Goal: Task Accomplishment & Management: Use online tool/utility

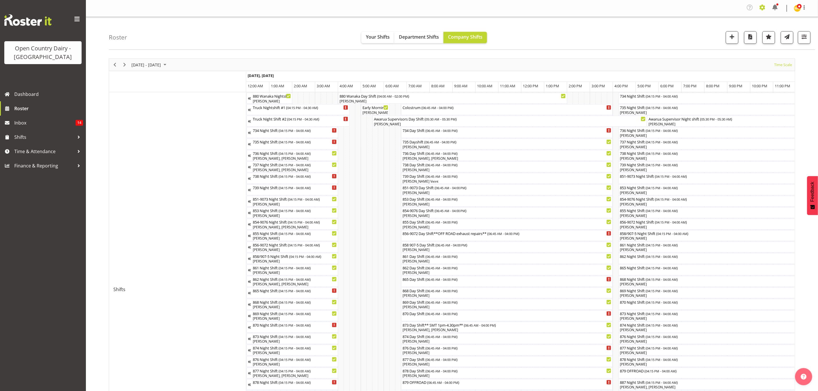
scroll to position [0, 550]
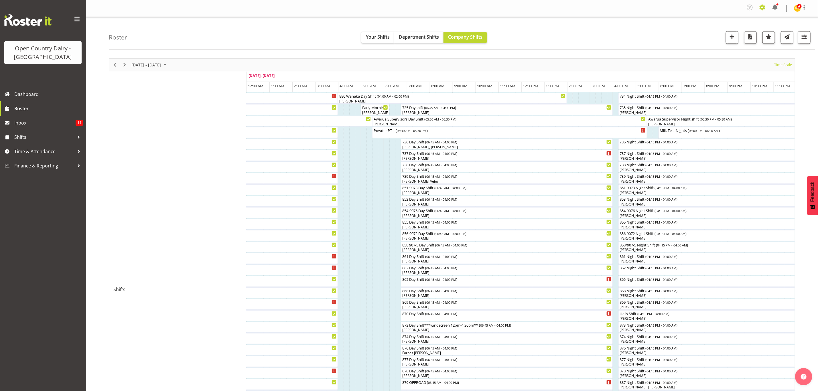
click at [760, 6] on span at bounding box center [762, 7] width 9 height 9
click at [735, 64] on link "Employees" at bounding box center [727, 63] width 79 height 10
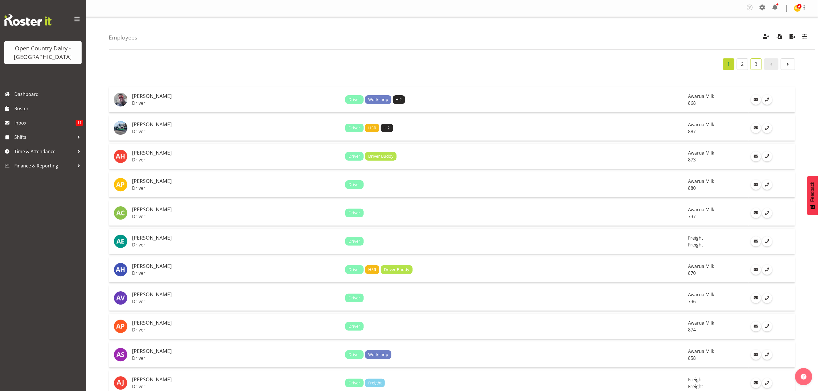
click at [758, 66] on link "3" at bounding box center [755, 63] width 11 height 11
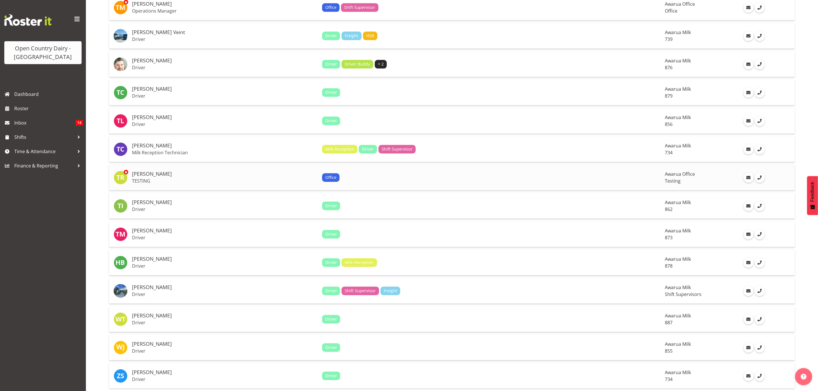
scroll to position [1085, 0]
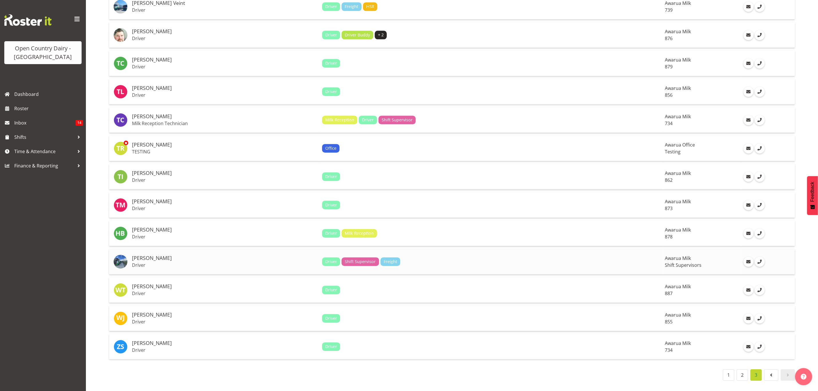
click at [214, 262] on p "Driver" at bounding box center [224, 265] width 185 height 6
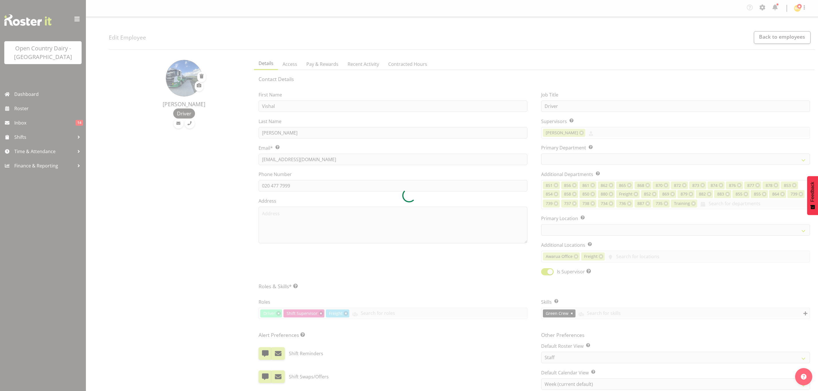
select select "TimelineWeek"
select select
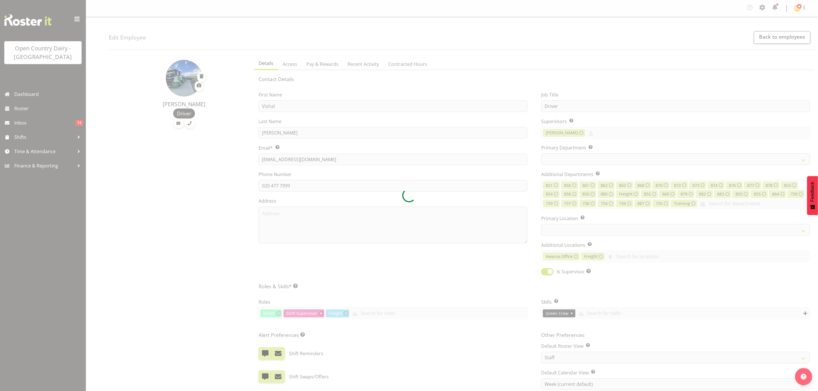
select select "696"
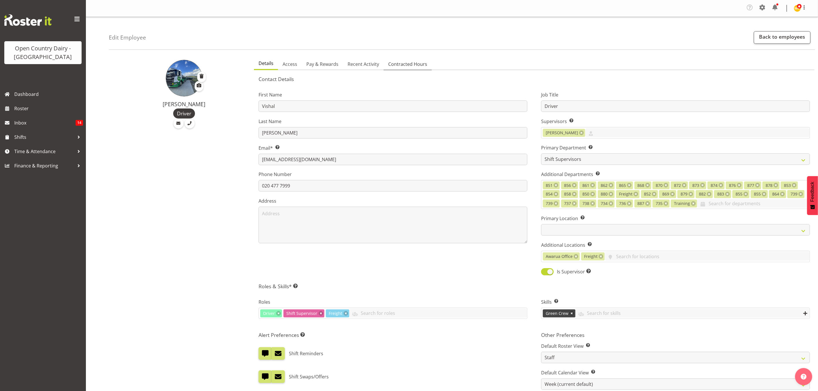
click at [405, 63] on span "Contracted Hours" at bounding box center [407, 64] width 39 height 7
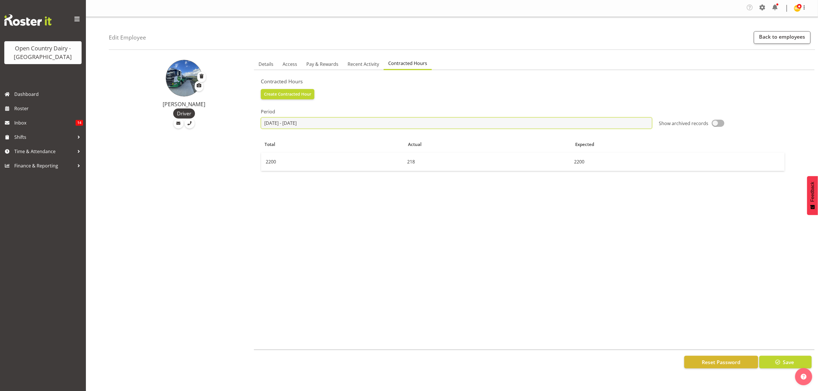
click at [418, 123] on input "2025-07-21 - 2025-09-02" at bounding box center [456, 122] width 391 height 11
click at [272, 143] on span at bounding box center [272, 139] width 7 height 7
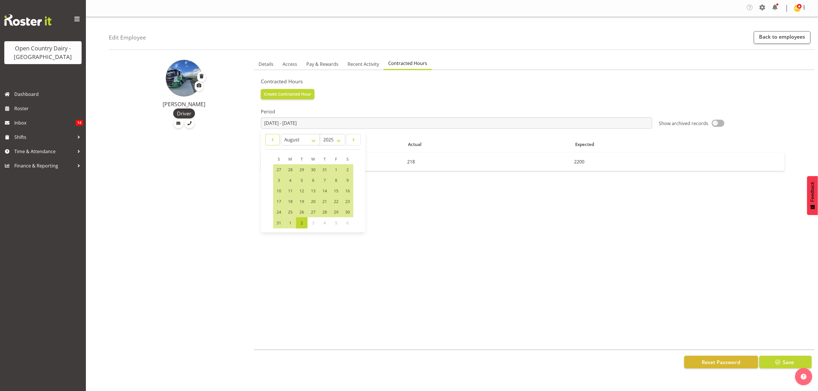
click at [272, 143] on span at bounding box center [272, 139] width 7 height 7
select select "6"
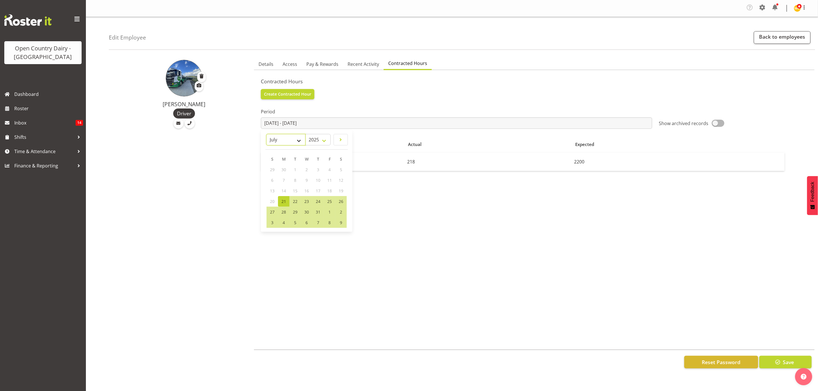
click at [272, 143] on select "January February March April May June July August September October November De…" at bounding box center [285, 139] width 39 height 11
click at [316, 143] on select "2026 2025" at bounding box center [317, 139] width 25 height 11
click at [413, 195] on div "Period 2025-07-21 - 2025-09-02 January February March April May June July Augus…" at bounding box center [534, 213] width 547 height 229
click at [334, 61] on span "Pay & Rewards" at bounding box center [322, 64] width 32 height 7
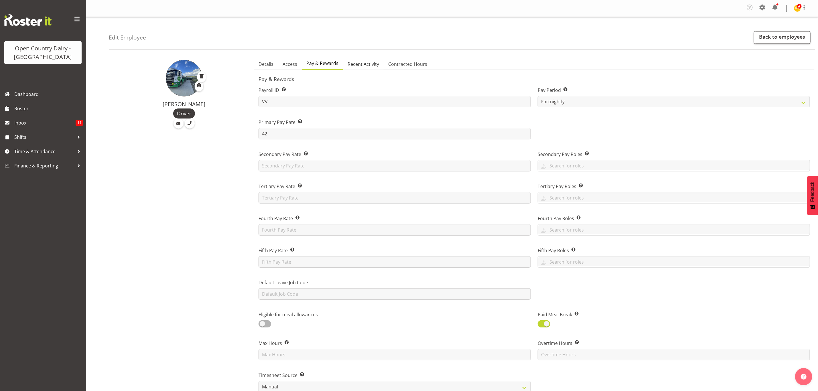
click at [347, 61] on span "Recent Activity" at bounding box center [362, 64] width 31 height 7
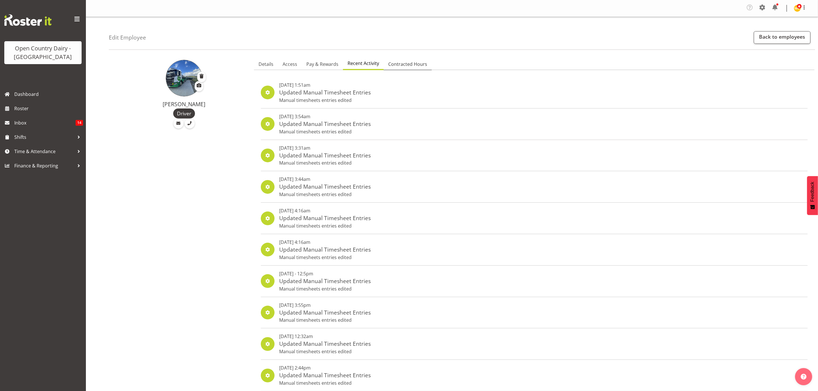
click at [396, 61] on span "Contracted Hours" at bounding box center [407, 64] width 39 height 7
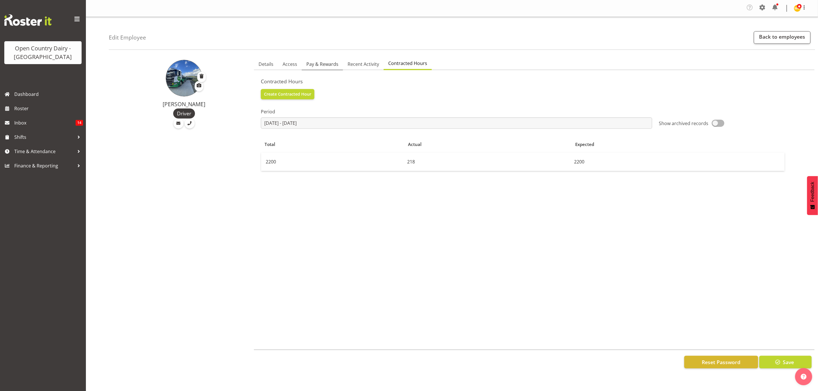
click at [315, 64] on span "Pay & Rewards" at bounding box center [322, 64] width 32 height 7
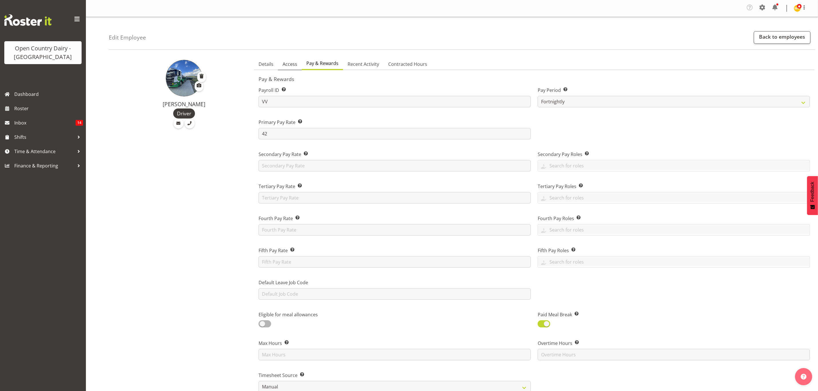
click at [298, 63] on link "Access" at bounding box center [290, 64] width 24 height 12
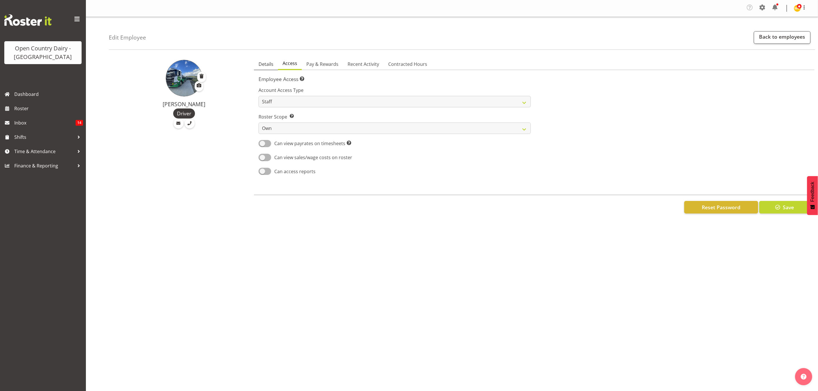
click at [272, 62] on span "Details" at bounding box center [265, 64] width 15 height 7
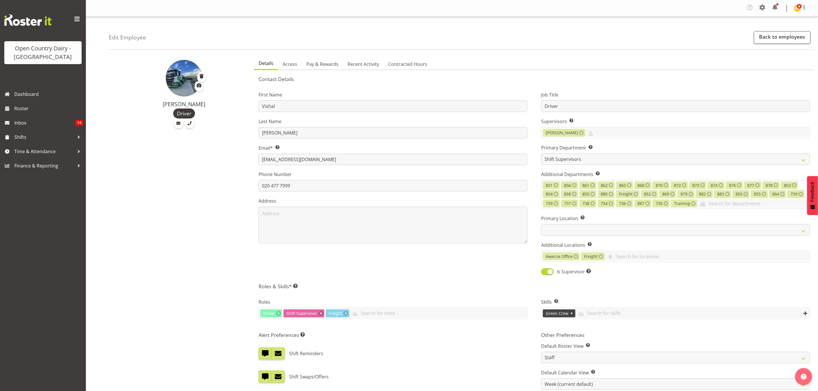
click at [176, 73] on img at bounding box center [184, 78] width 37 height 37
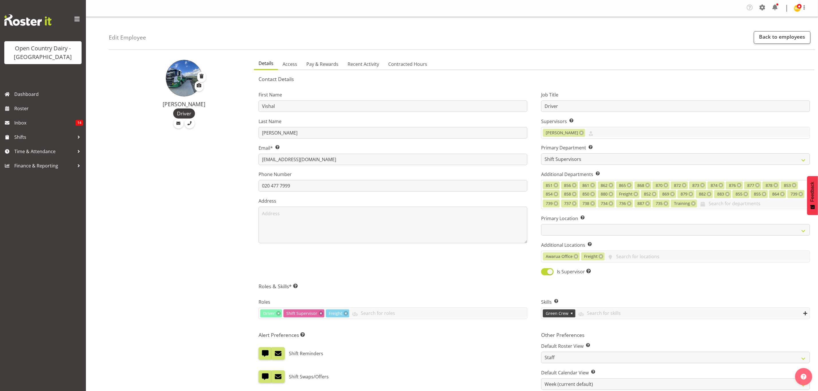
click at [262, 70] on section "Contact Details First Name Vishal Last Name Vadadoriya Email* This is a require…" at bounding box center [534, 294] width 560 height 448
click at [181, 77] on img at bounding box center [184, 78] width 37 height 37
click at [391, 180] on input "020 477 7999" at bounding box center [392, 185] width 269 height 11
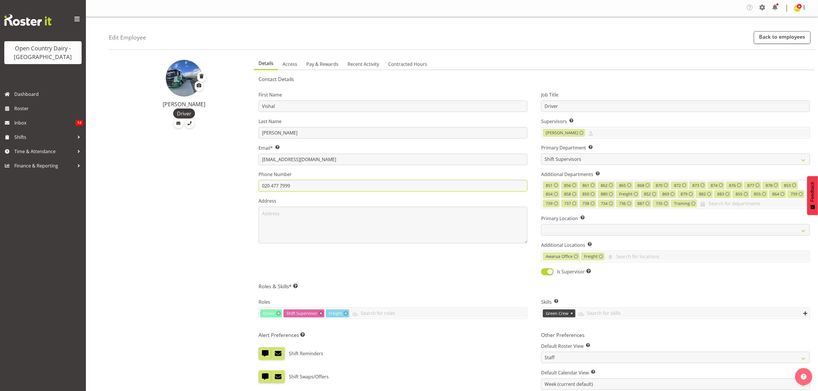
click at [391, 180] on input "020 477 7999" at bounding box center [392, 185] width 269 height 11
click at [251, 194] on div "Details Access Pay & Rewards Recent Activity Contracted Hours Contact Details F…" at bounding box center [533, 307] width 567 height 506
click at [38, 112] on span "Roster" at bounding box center [48, 108] width 69 height 9
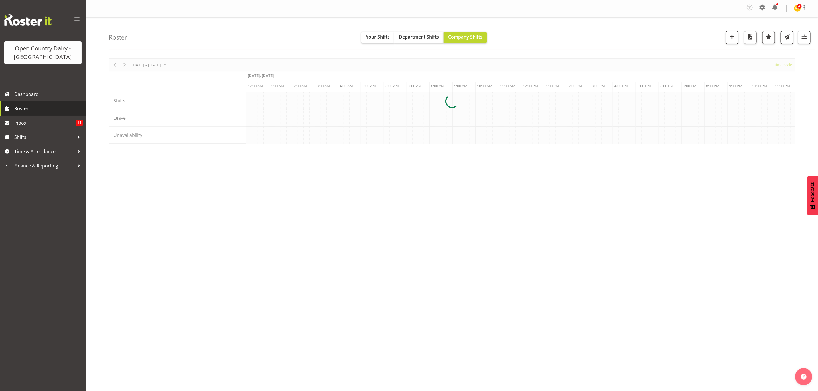
scroll to position [0, 550]
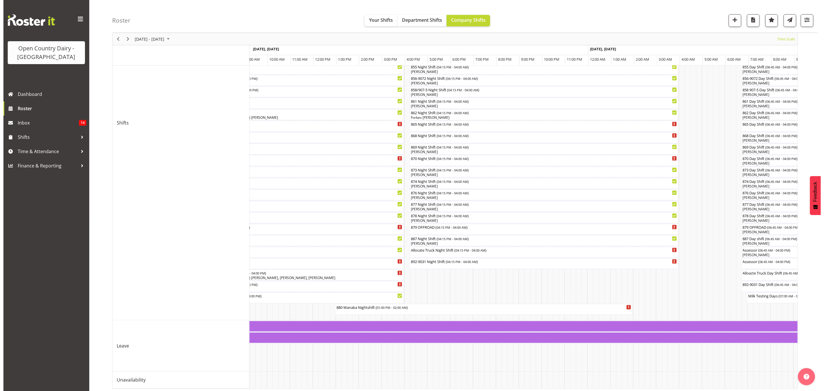
scroll to position [172, 0]
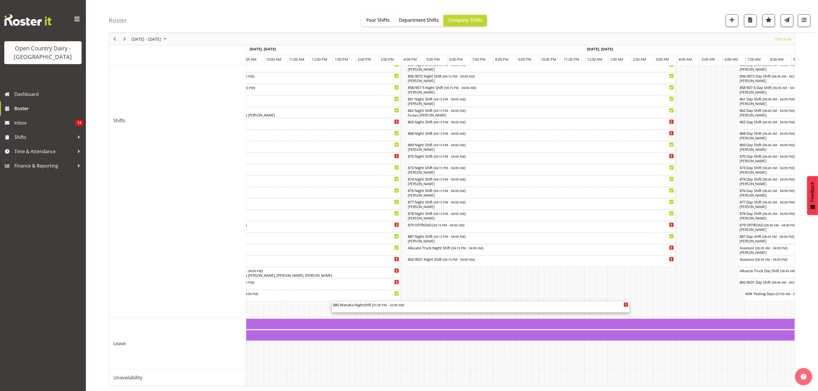
click at [418, 302] on div "880 Wanaka Nightshift ( 01:00 PM - 02:00 AM )" at bounding box center [480, 305] width 295 height 6
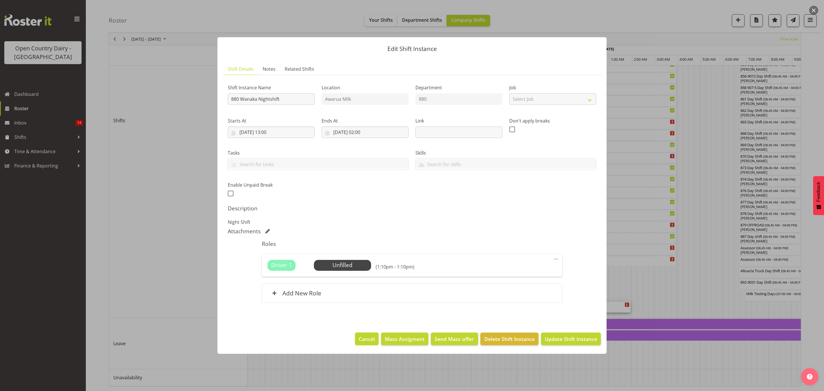
click at [364, 339] on span "Cancel" at bounding box center [367, 338] width 16 height 7
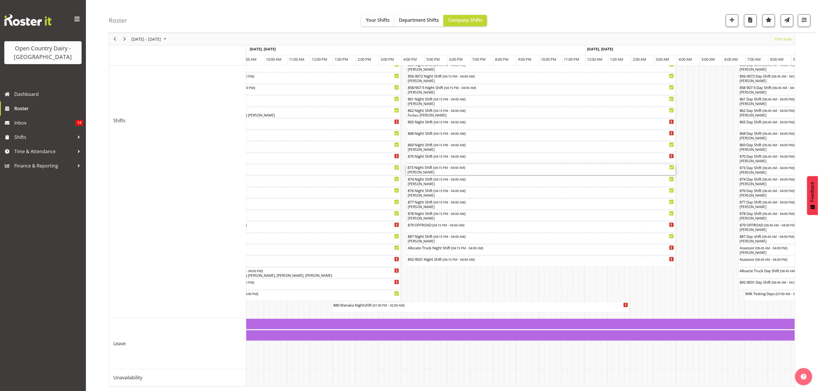
click at [445, 170] on div "[PERSON_NAME]" at bounding box center [540, 172] width 267 height 5
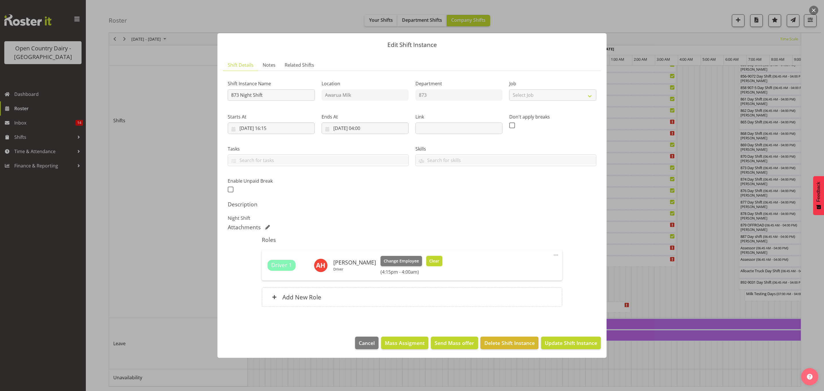
click at [439, 260] on span "Clear" at bounding box center [434, 261] width 10 height 6
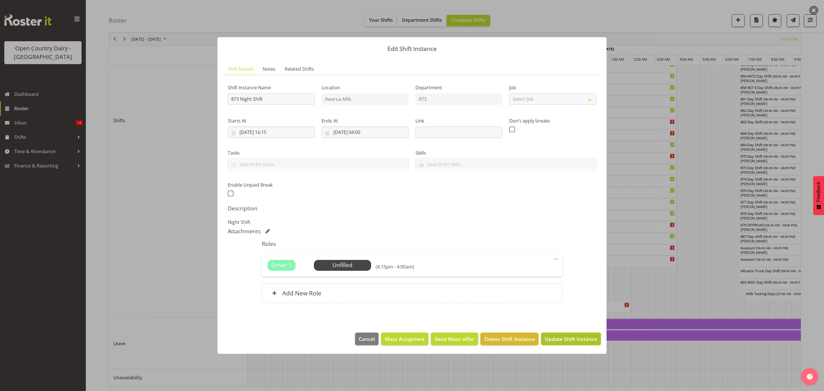
click at [564, 339] on span "Update Shift Instance" at bounding box center [571, 338] width 52 height 7
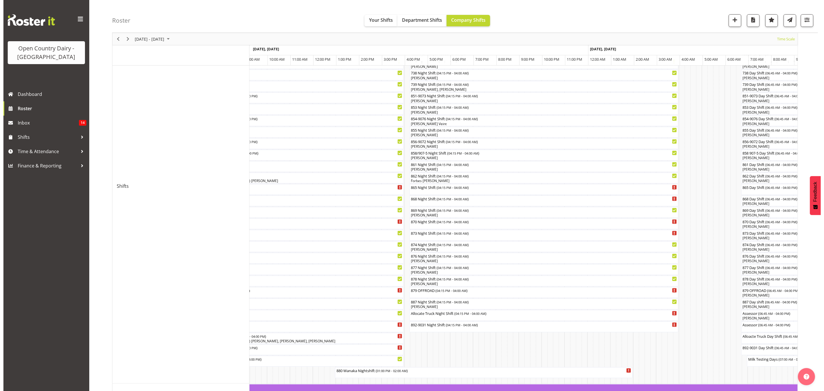
scroll to position [0, 0]
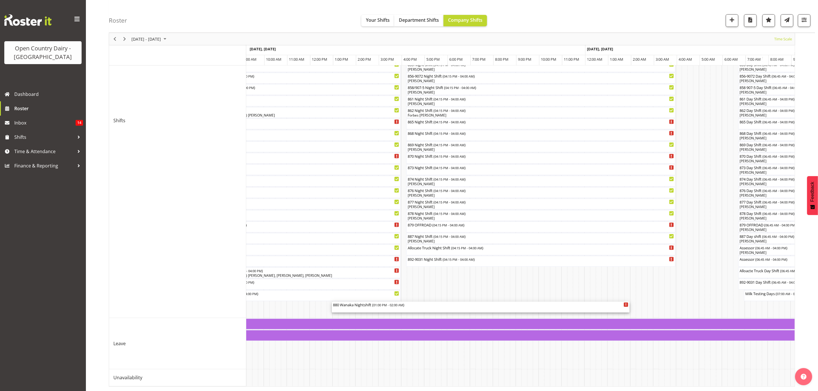
click at [430, 302] on div "880 Wanaka Nightshift ( 01:00 PM - 02:00 AM )" at bounding box center [480, 305] width 295 height 6
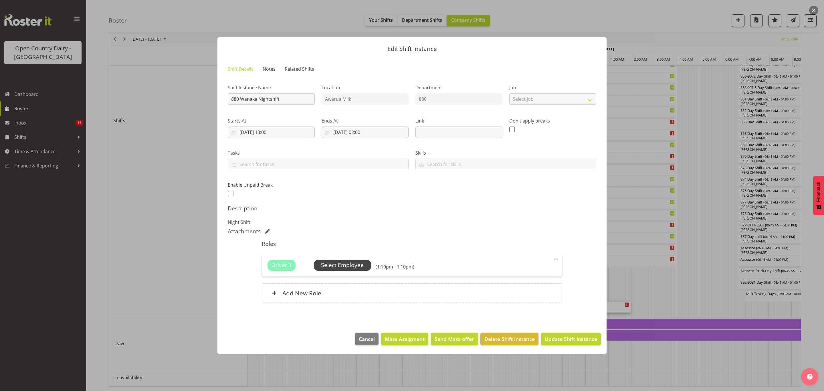
click at [358, 263] on span "Select Employee" at bounding box center [342, 265] width 43 height 8
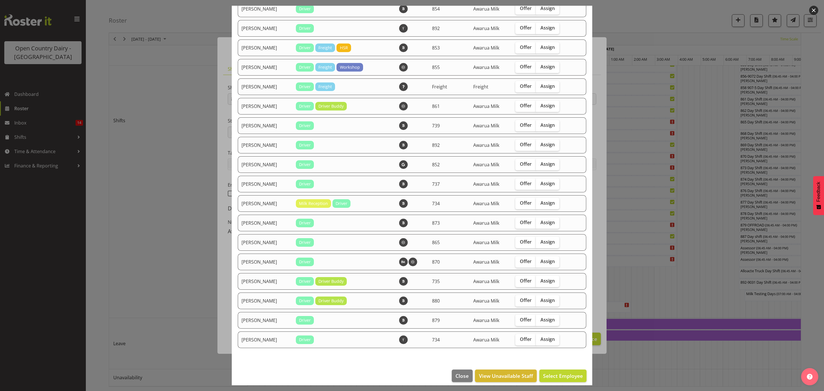
scroll to position [418, 0]
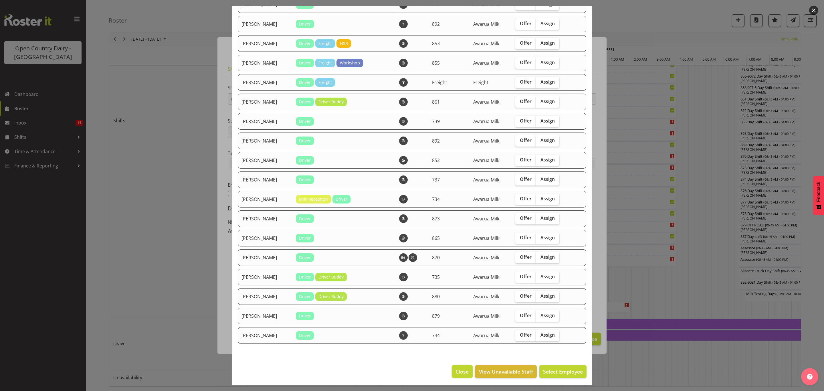
click at [462, 374] on span "Close" at bounding box center [462, 371] width 13 height 7
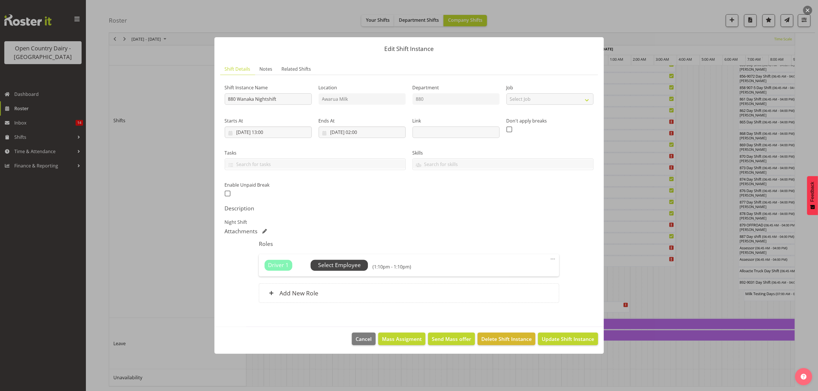
click at [326, 264] on span "Select Employee" at bounding box center [339, 265] width 43 height 8
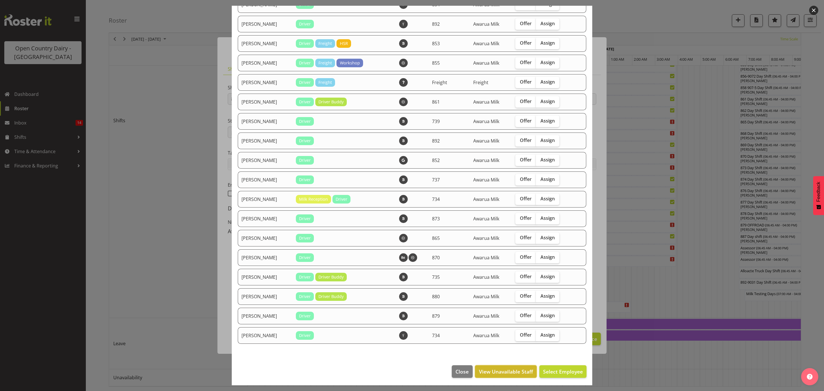
click at [507, 370] on span "View Unavailable Staff" at bounding box center [506, 371] width 54 height 7
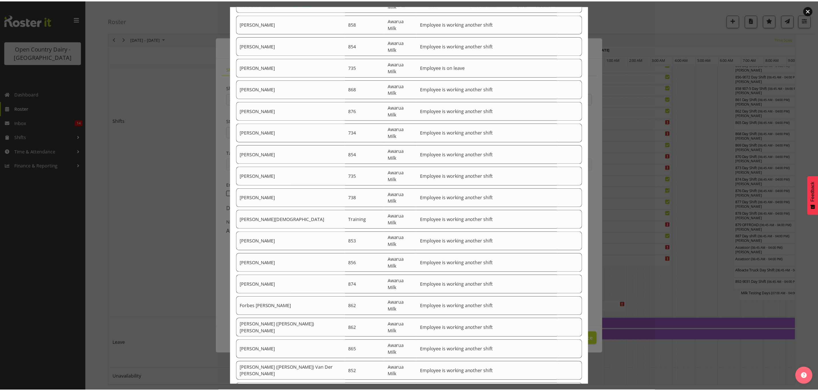
scroll to position [1016, 0]
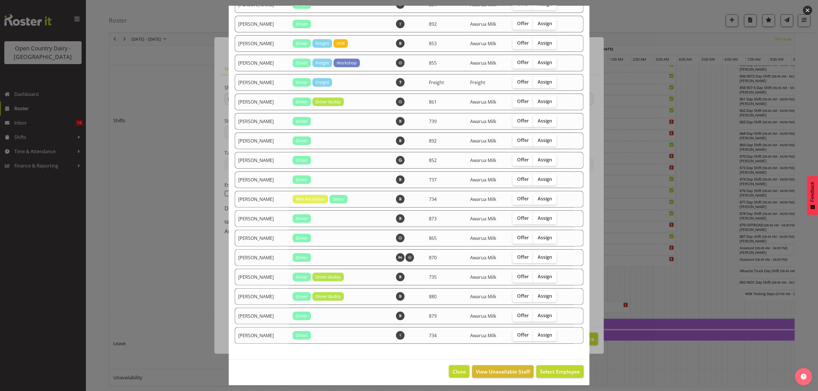
click at [460, 370] on button "Close" at bounding box center [459, 371] width 21 height 13
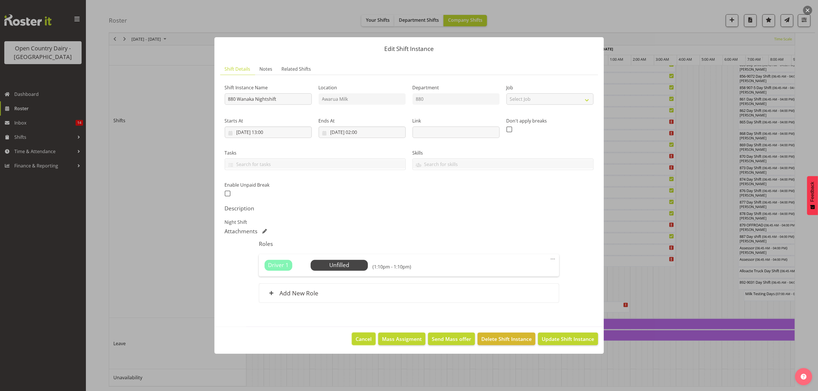
click at [363, 341] on span "Cancel" at bounding box center [364, 338] width 16 height 7
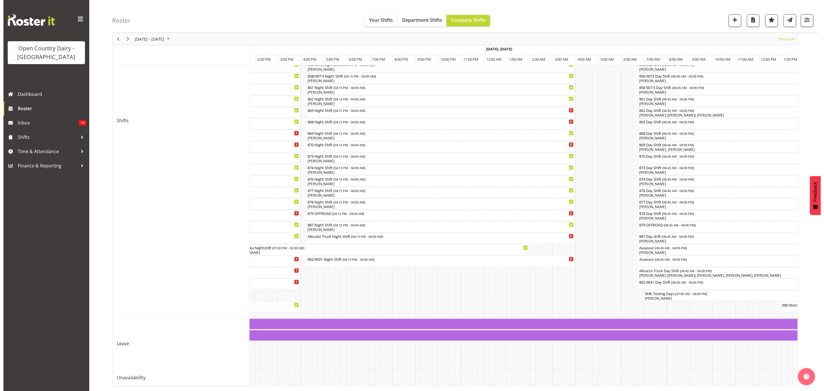
scroll to position [0, 1315]
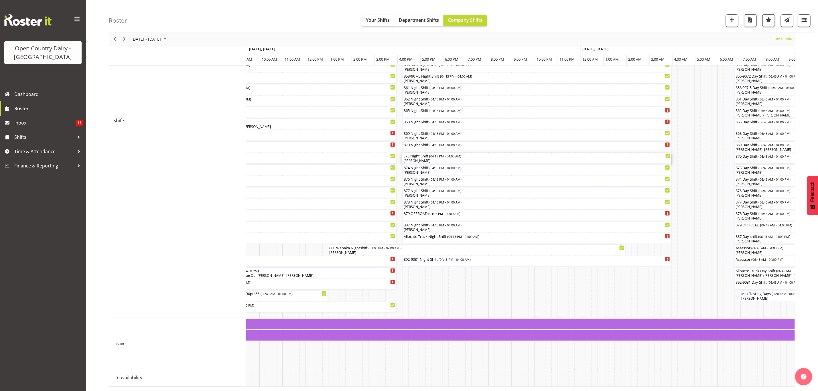
click at [414, 153] on div "873 Night Shift ( 04:15 PM - 04:00 AM )" at bounding box center [536, 156] width 267 height 6
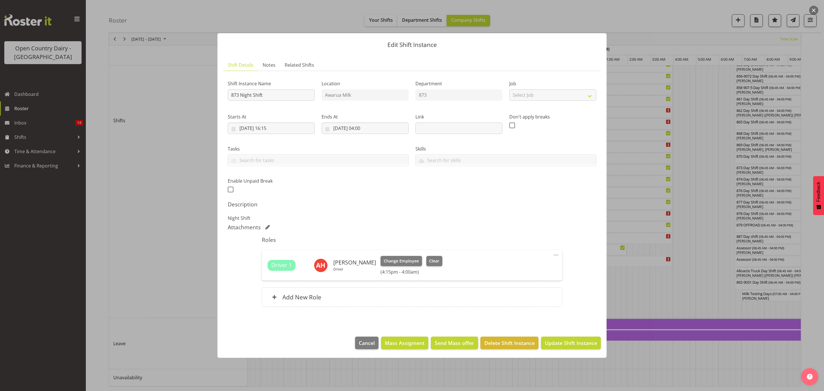
click at [557, 256] on span at bounding box center [556, 255] width 7 height 7
click at [519, 268] on link "Edit" at bounding box center [532, 269] width 55 height 10
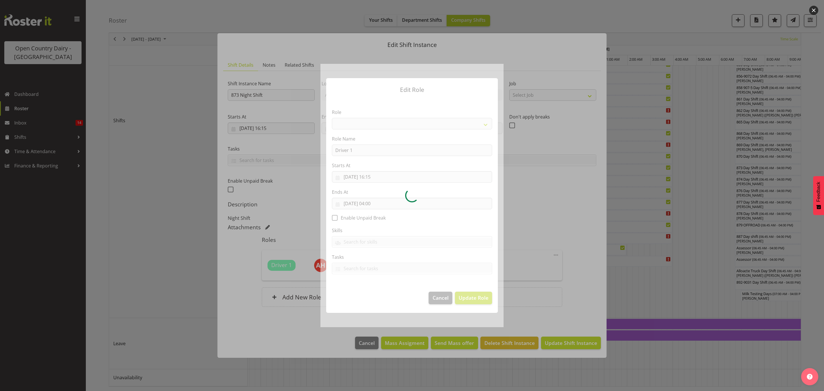
select select "1154"
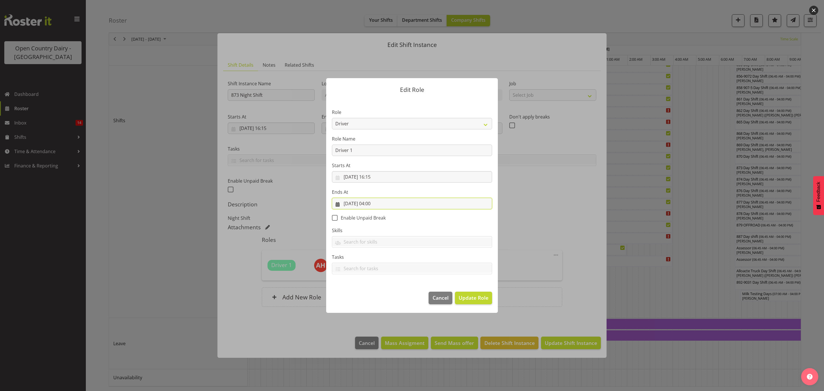
click at [373, 204] on input "[DATE] 04:00" at bounding box center [412, 203] width 160 height 11
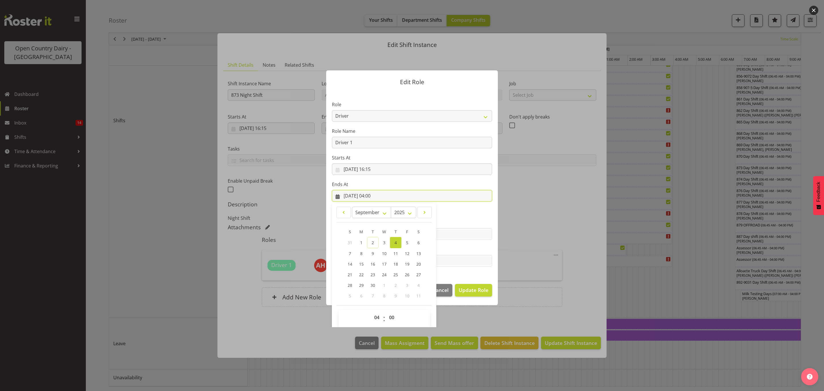
scroll to position [13, 0]
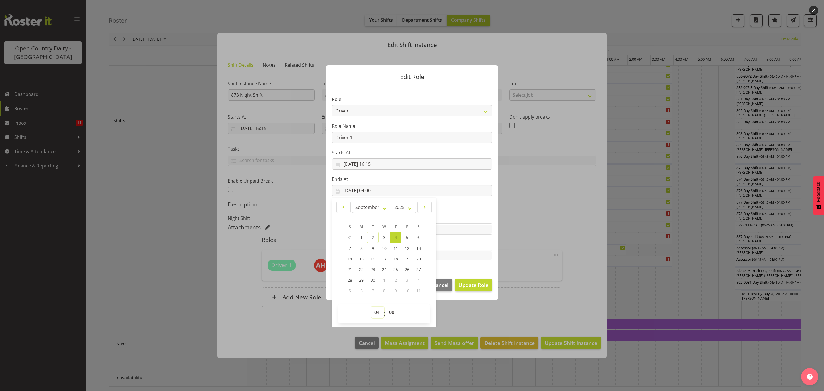
click at [373, 312] on select "00 01 02 03 04 05 06 07 08 09 10 11 12 13 14 15 16 17 18 19 20 21 22 23" at bounding box center [377, 312] width 13 height 11
select select "1"
click at [371, 307] on select "00 01 02 03 04 05 06 07 08 09 10 11 12 13 14 15 16 17 18 19 20 21 22 23" at bounding box center [377, 312] width 13 height 11
type input "[DATE] 01:00"
click at [480, 209] on section "Role Crew Leader Driver Driver Assessor Dayshift Driver Assessor Nightshift Dri…" at bounding box center [412, 179] width 172 height 187
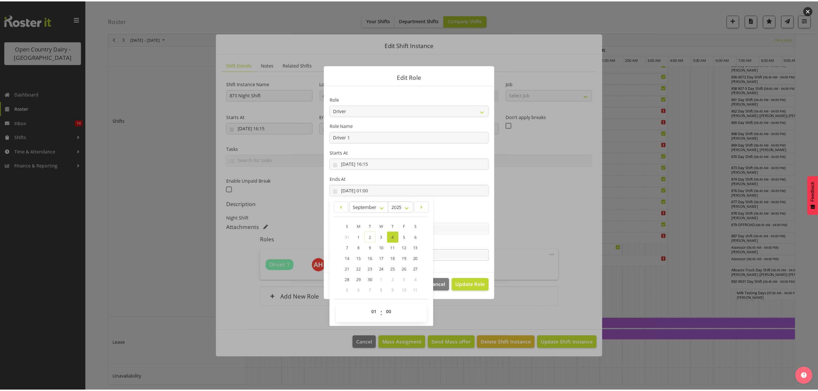
scroll to position [0, 0]
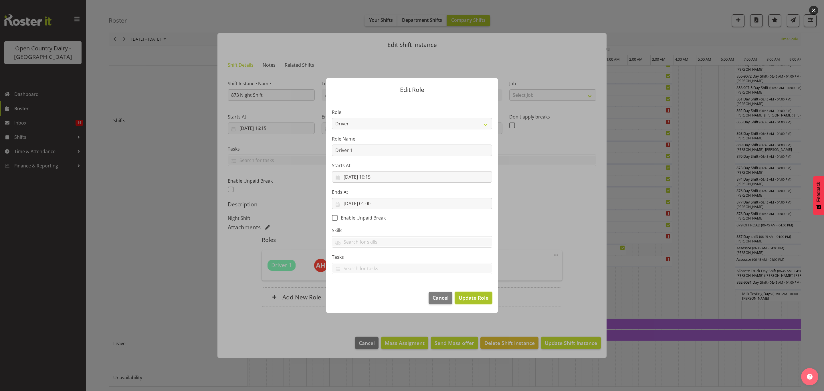
click at [474, 301] on span "Update Role" at bounding box center [474, 297] width 30 height 7
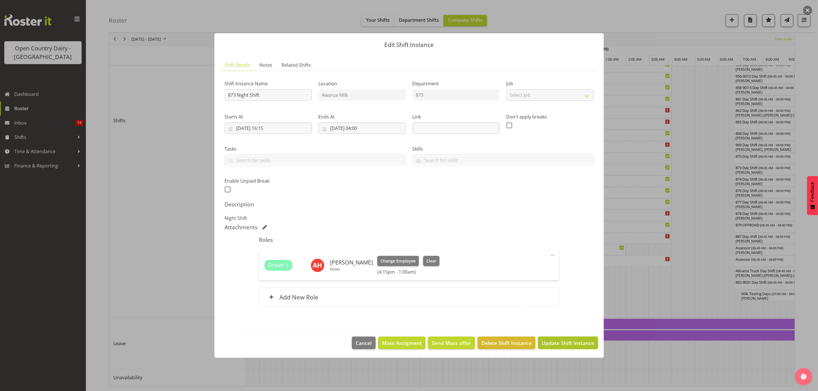
click at [572, 340] on span "Update Shift Instance" at bounding box center [568, 342] width 52 height 7
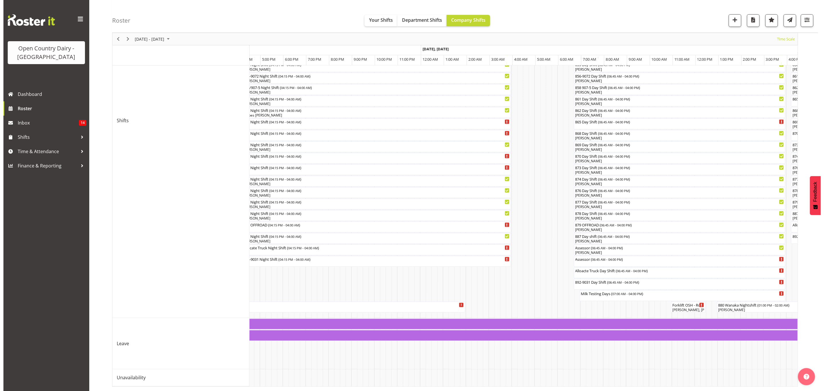
scroll to position [0, 1916]
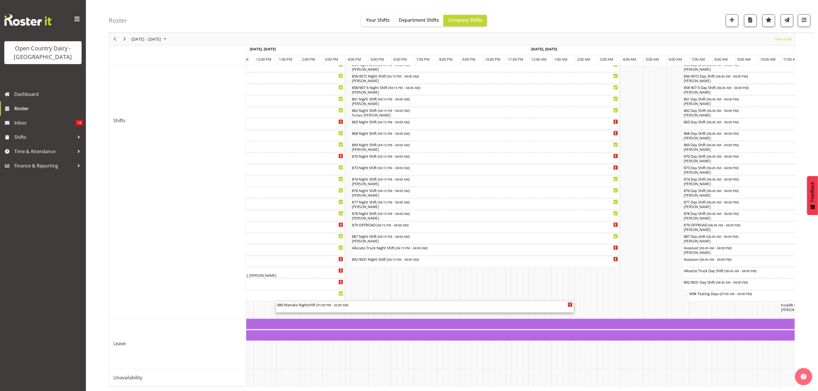
click at [420, 302] on div "880 Wanaka Nightshift ( 01:00 PM - 02:00 AM )" at bounding box center [424, 305] width 295 height 6
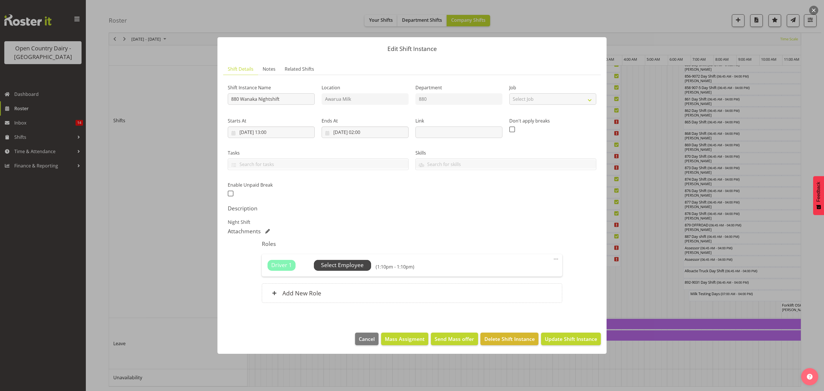
click at [344, 266] on span "Select Employee" at bounding box center [342, 265] width 43 height 8
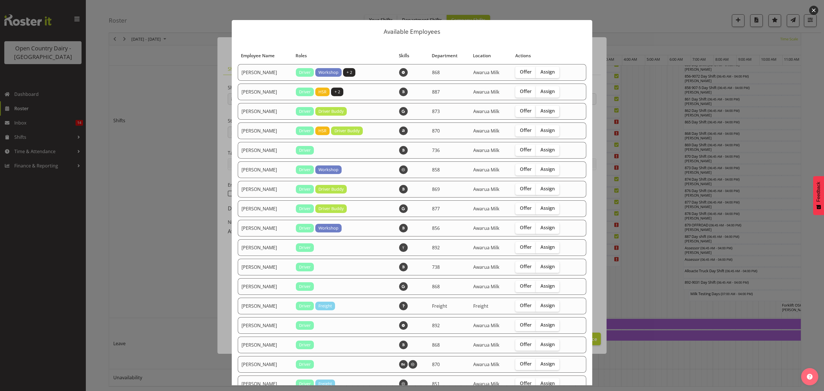
click at [545, 109] on span "Assign" at bounding box center [548, 111] width 14 height 6
click at [540, 109] on input "Assign" at bounding box center [538, 111] width 4 height 4
checkbox input "true"
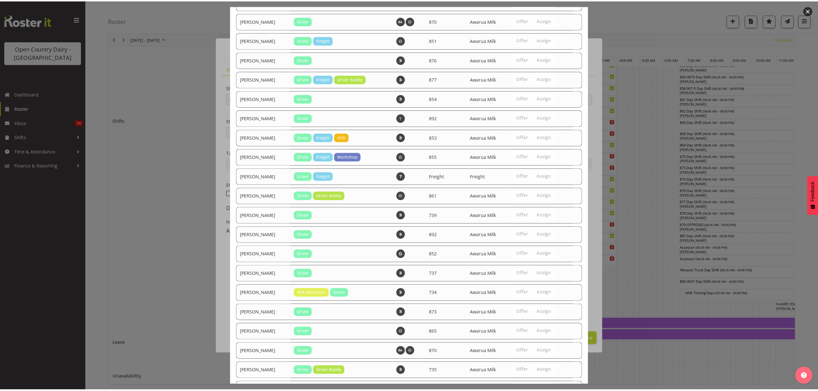
scroll to position [438, 0]
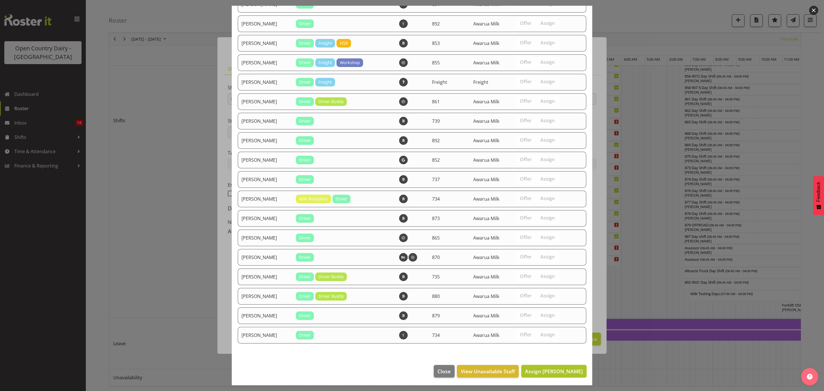
click at [568, 373] on span "Assign [PERSON_NAME]" at bounding box center [554, 371] width 58 height 7
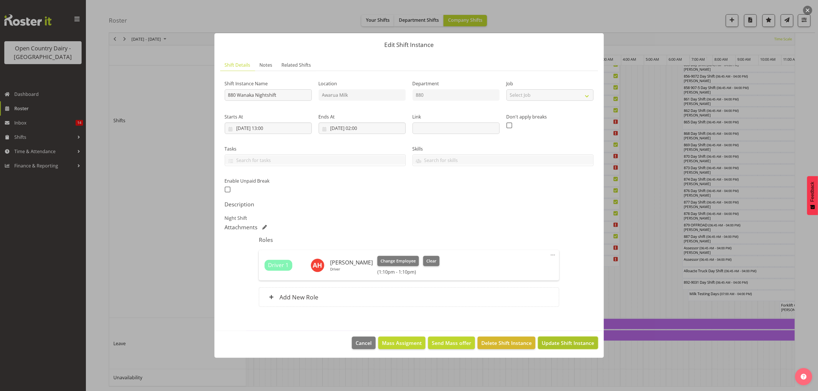
click at [581, 344] on span "Update Shift Instance" at bounding box center [568, 342] width 52 height 7
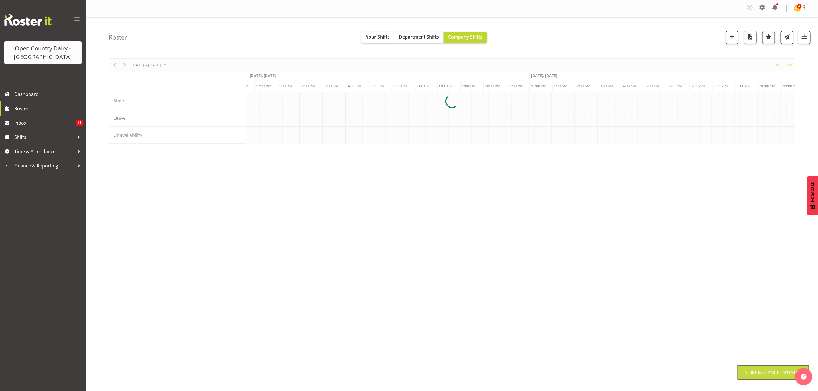
scroll to position [0, 0]
